Goal: Navigation & Orientation: Find specific page/section

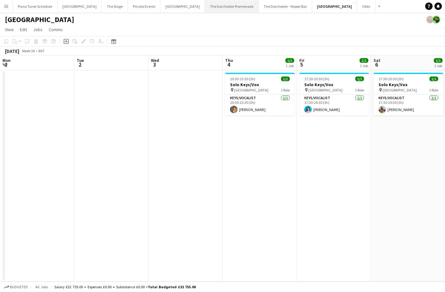
scroll to position [0, 256]
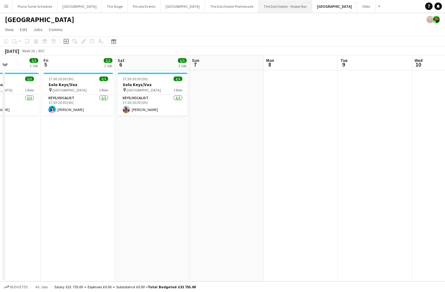
click at [259, 9] on button "The Dorchester - Vesper Bar Close" at bounding box center [285, 6] width 53 height 12
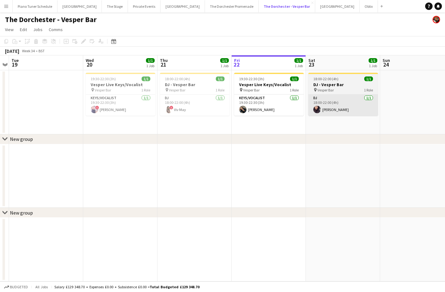
scroll to position [0, 138]
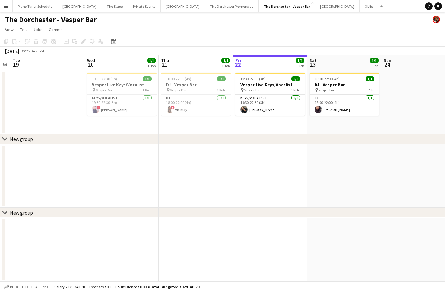
click at [8, 4] on app-icon "Menu" at bounding box center [6, 6] width 5 height 5
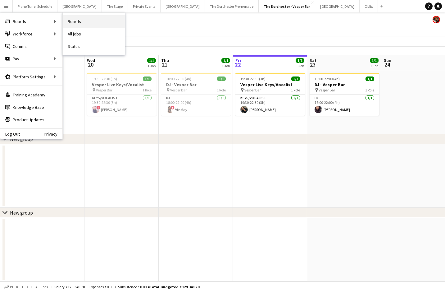
click at [78, 24] on link "Boards" at bounding box center [94, 21] width 62 height 12
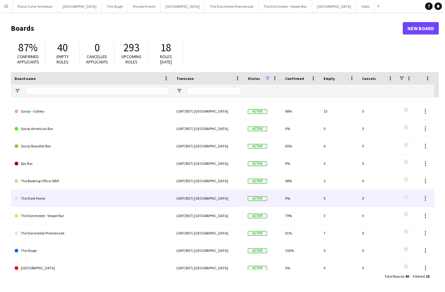
scroll to position [140, 0]
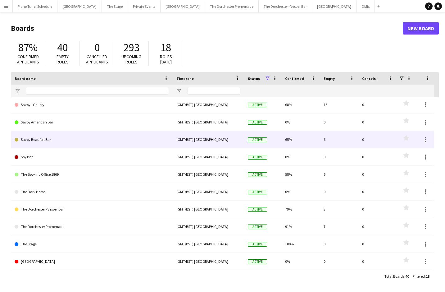
click at [57, 140] on link "Savoy Beaufort Bar" at bounding box center [92, 139] width 154 height 17
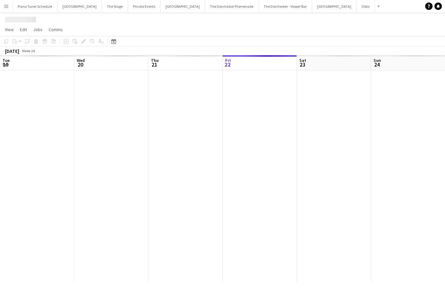
scroll to position [0, 148]
